Goal: Check status

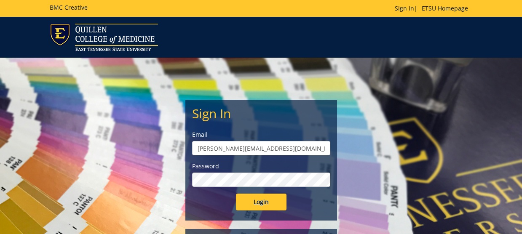
click at [269, 200] on input "Login" at bounding box center [261, 202] width 51 height 17
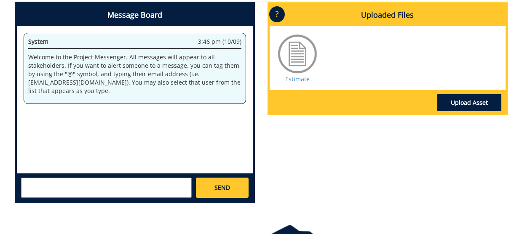
scroll to position [422, 0]
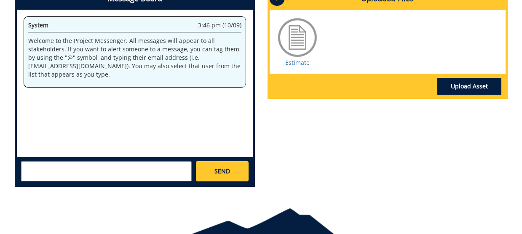
click at [298, 59] on div at bounding box center [297, 37] width 42 height 42
click at [293, 67] on link "Estimate" at bounding box center [297, 63] width 24 height 8
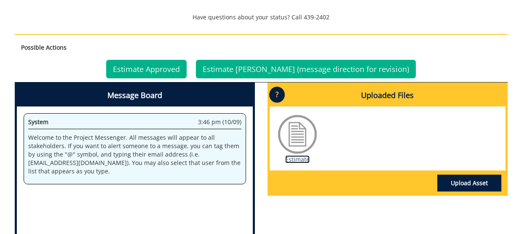
scroll to position [321, 0]
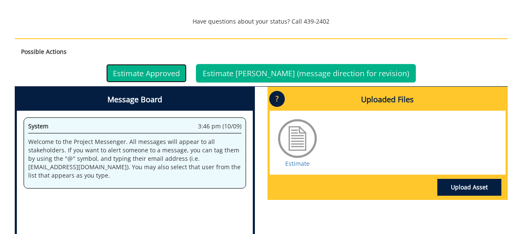
click at [152, 83] on link "Estimate Approved" at bounding box center [146, 73] width 80 height 19
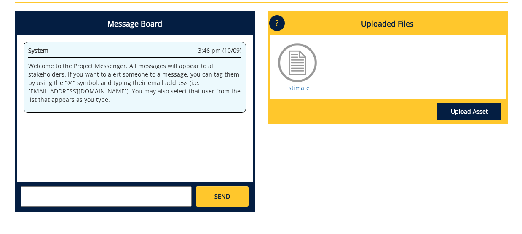
scroll to position [362, 0]
